Goal: Navigation & Orientation: Find specific page/section

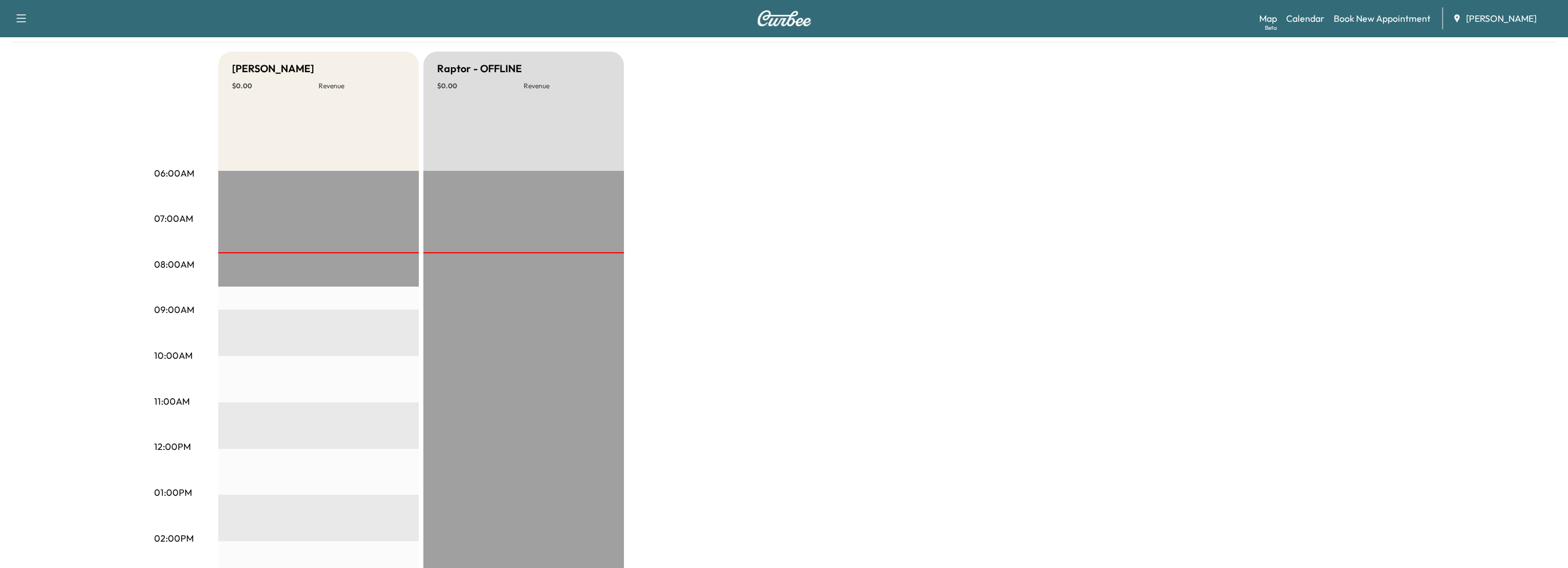
scroll to position [229, 0]
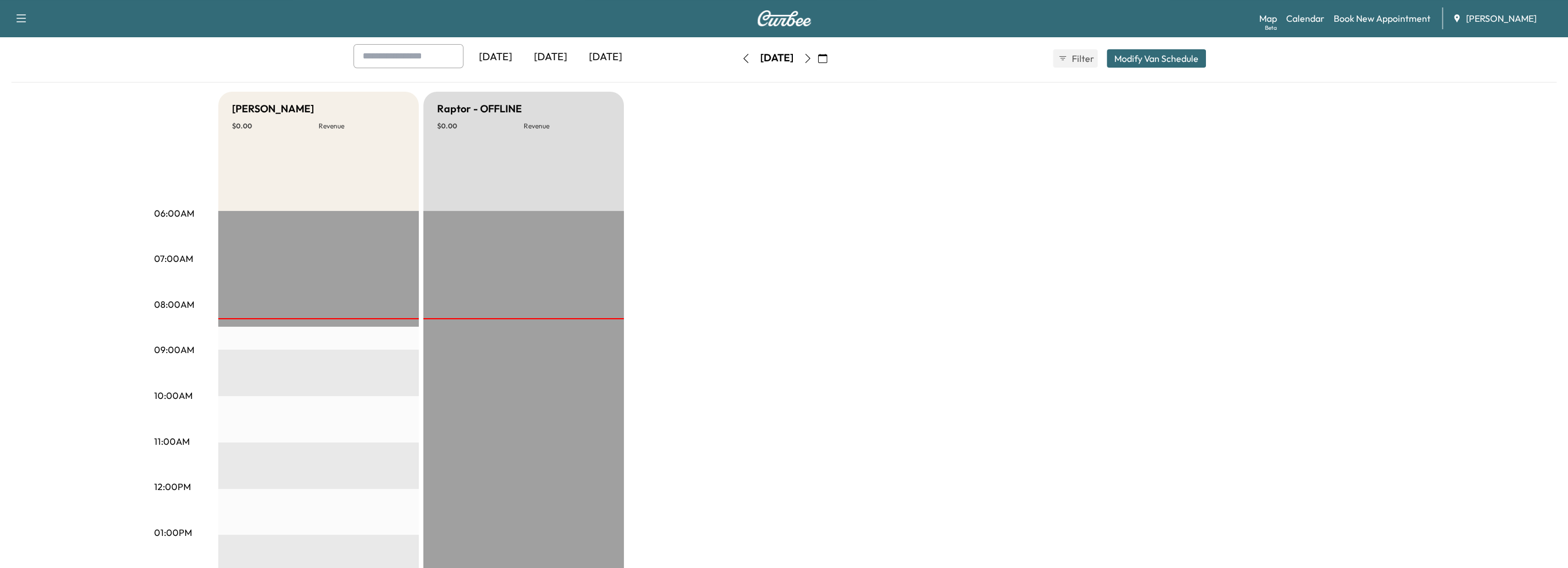
scroll to position [57, 0]
click at [813, 61] on icon "button" at bounding box center [808, 58] width 9 height 9
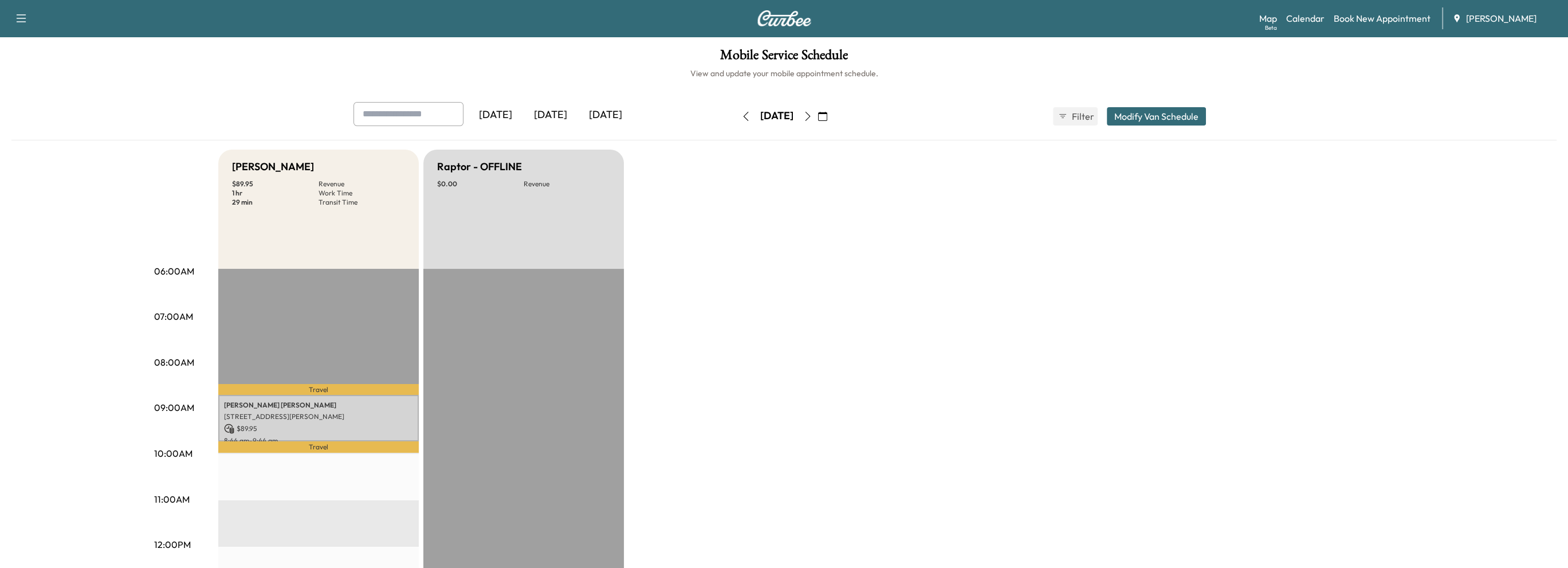
scroll to position [57, 0]
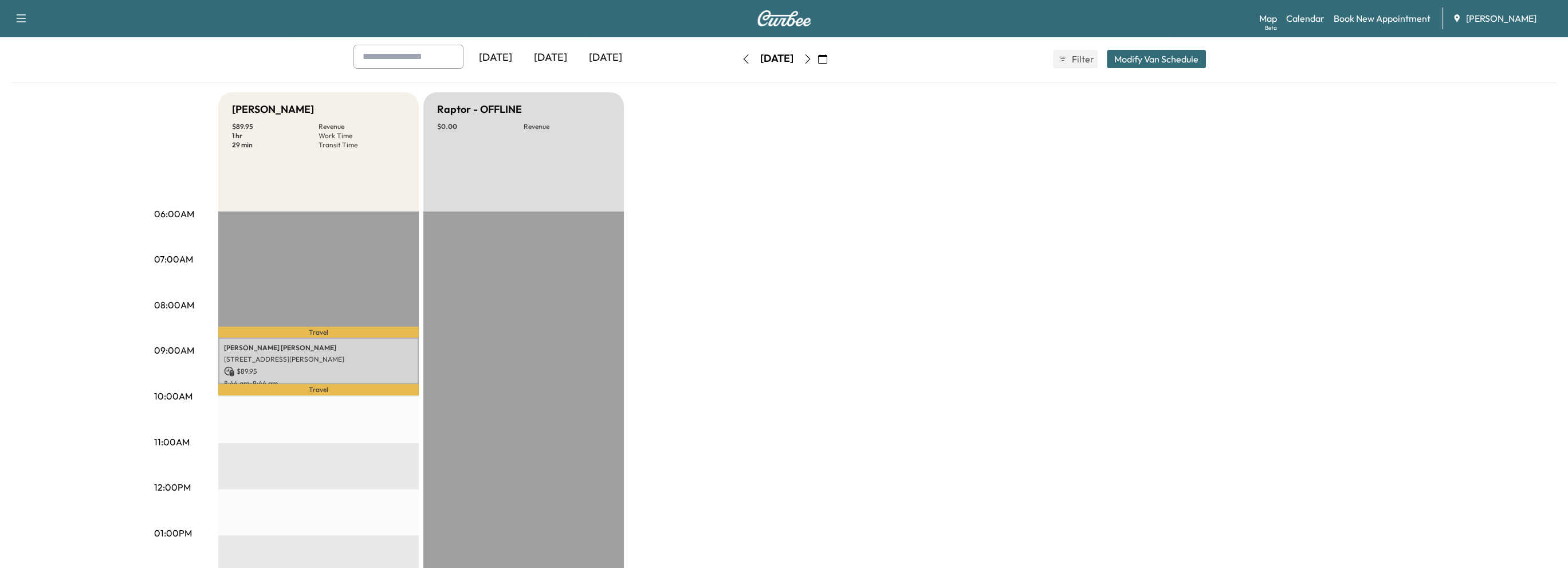
click at [813, 57] on icon "button" at bounding box center [808, 58] width 9 height 9
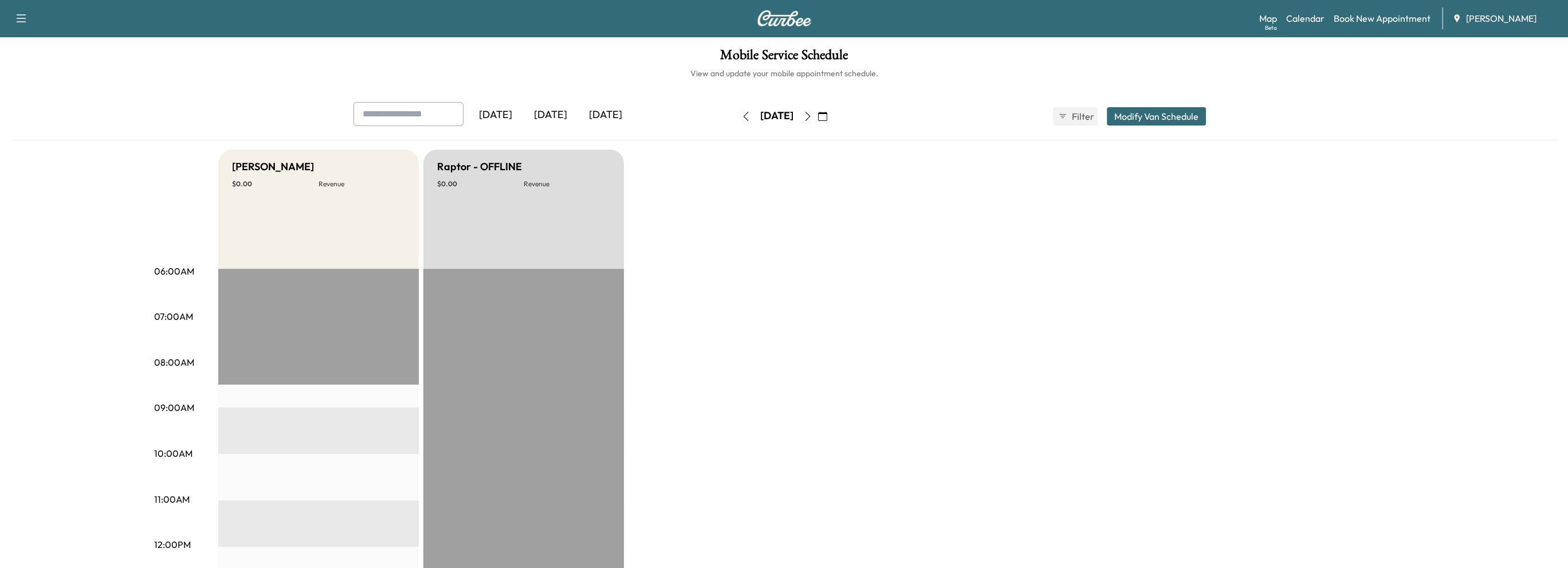
click at [813, 114] on icon "button" at bounding box center [808, 116] width 9 height 9
click at [741, 116] on icon "button" at bounding box center [746, 116] width 9 height 9
click at [741, 113] on icon "button" at bounding box center [746, 116] width 9 height 9
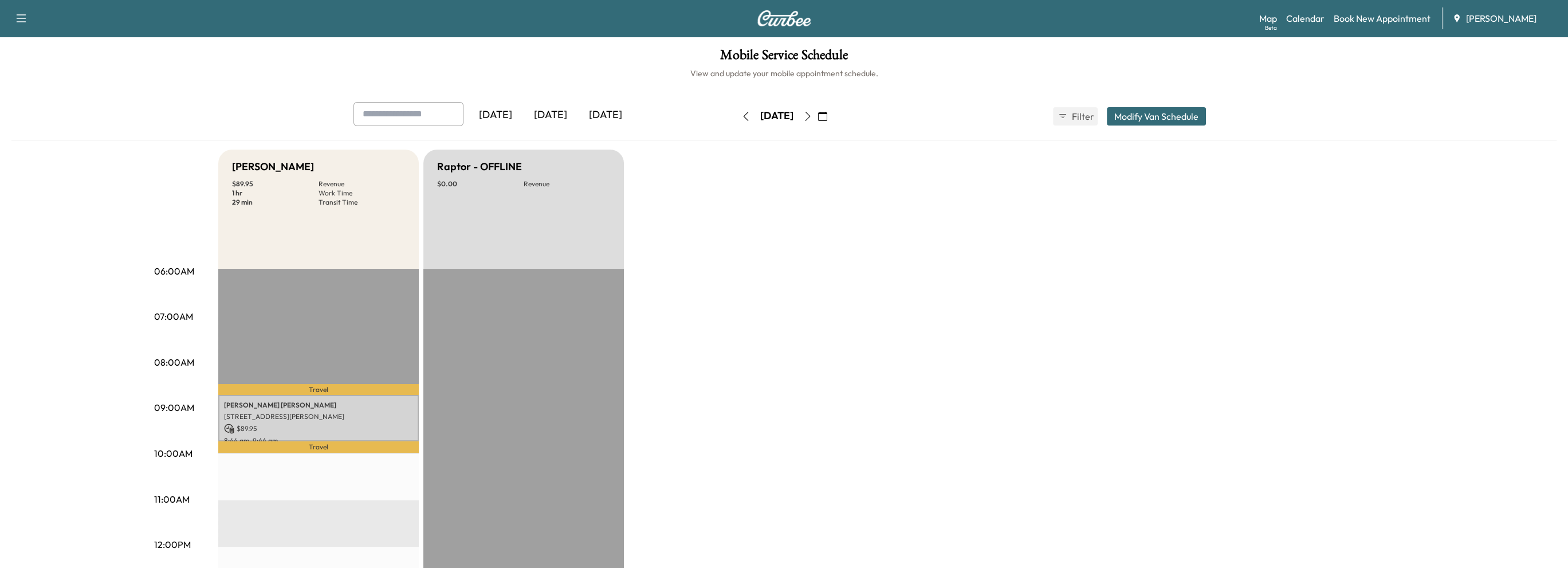
click at [736, 113] on button "button" at bounding box center [746, 116] width 19 height 18
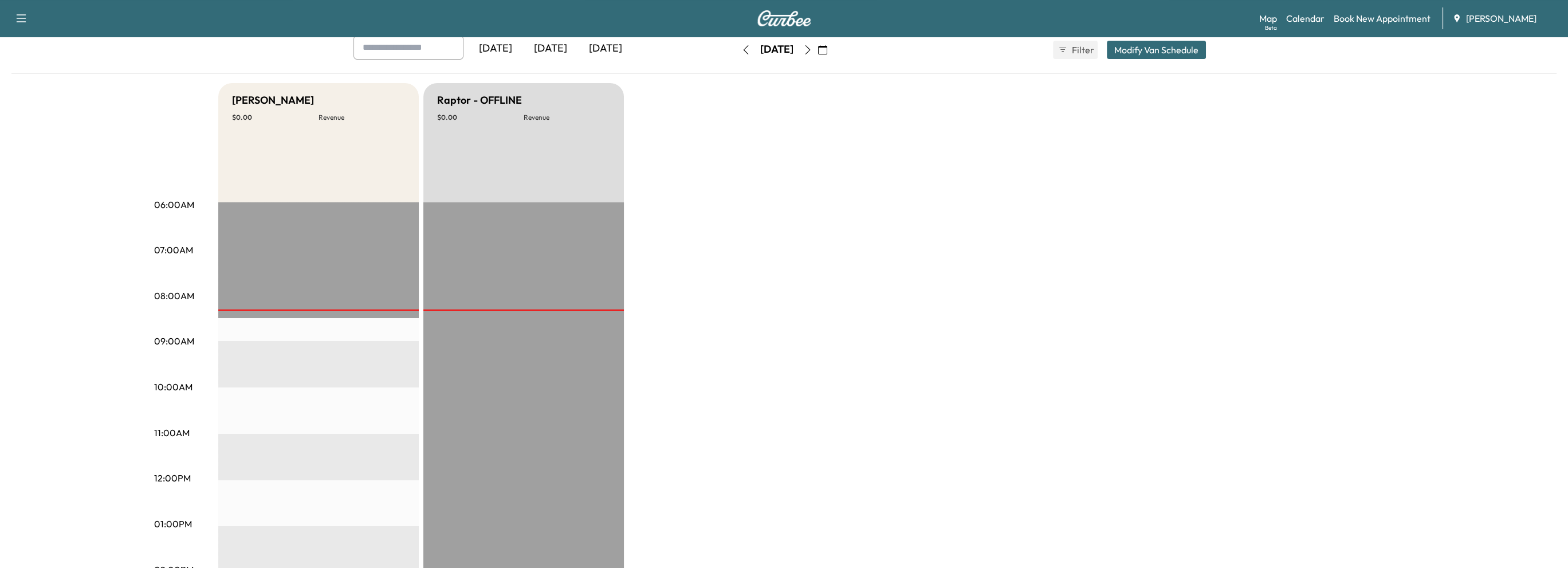
scroll to position [172, 0]
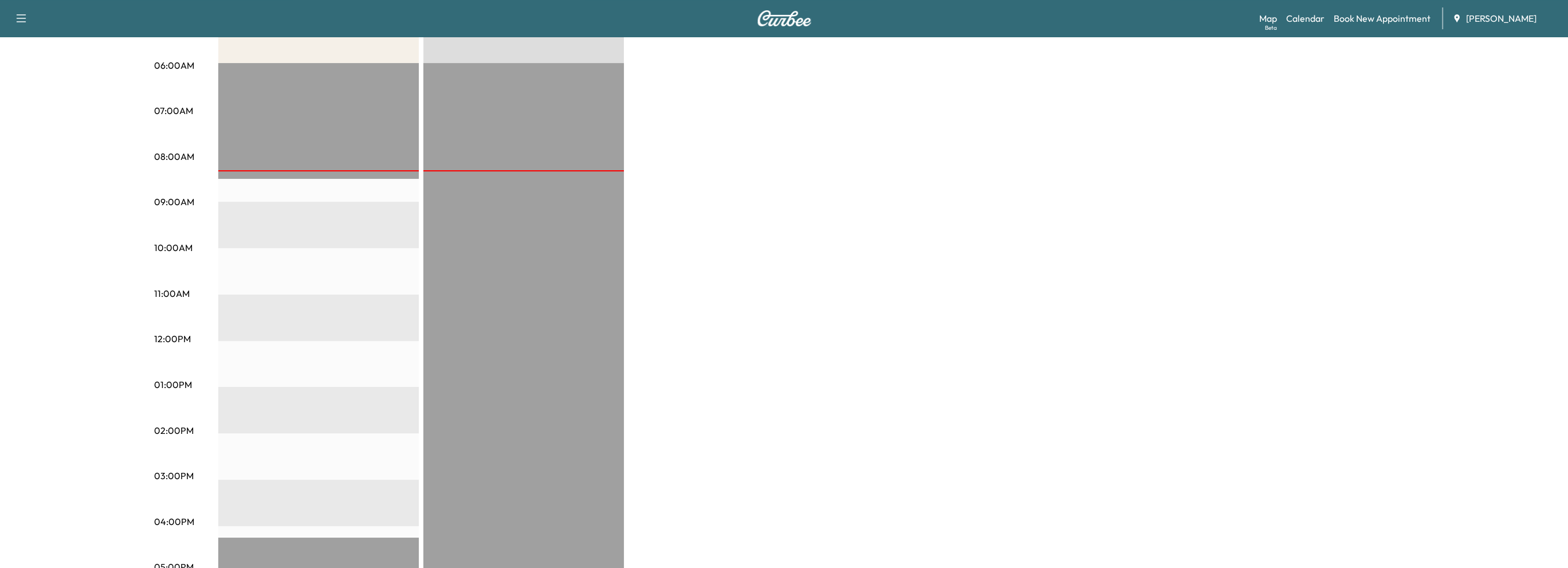
scroll to position [229, 0]
